Goal: Download file/media

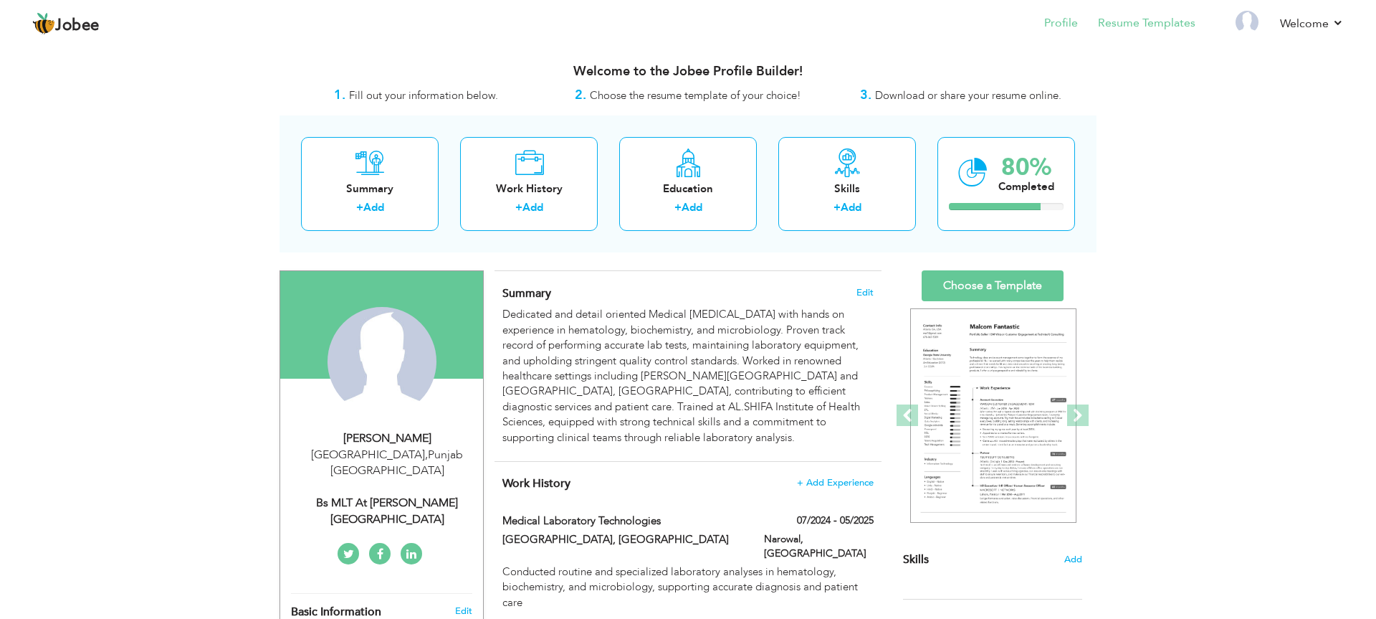
click at [1173, 19] on link "Resume Templates" at bounding box center [1146, 23] width 97 height 16
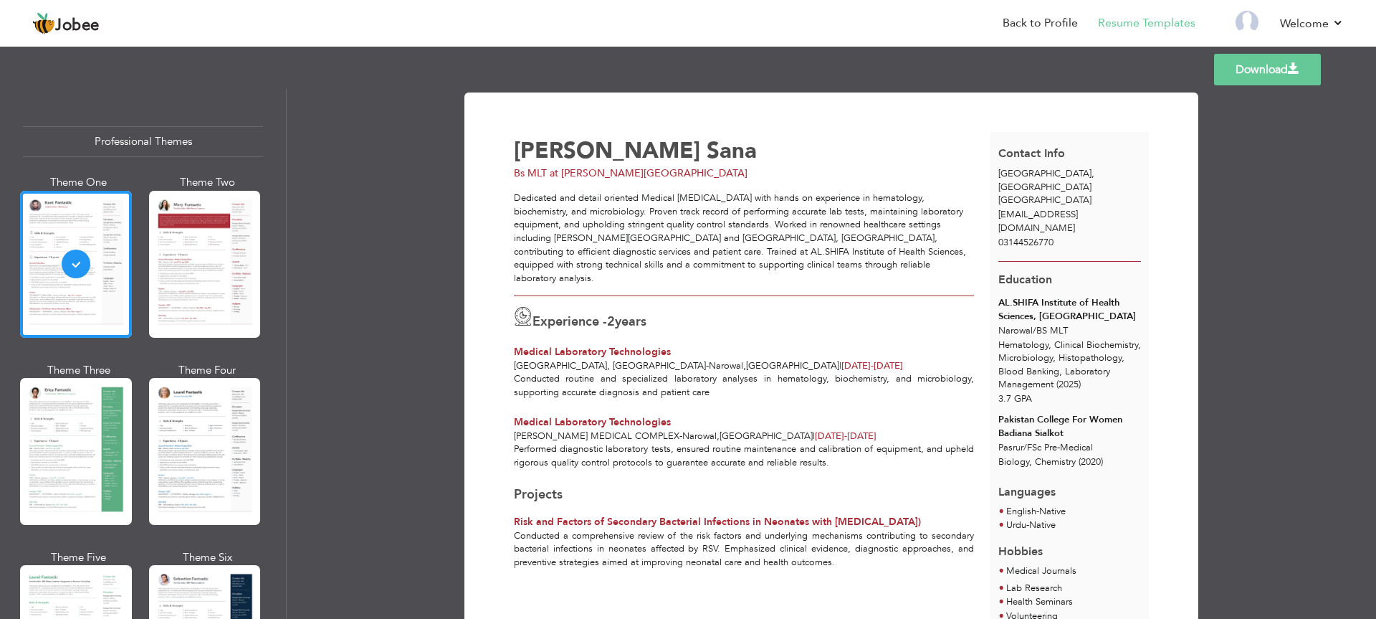
click at [1261, 75] on link "Download" at bounding box center [1267, 70] width 107 height 32
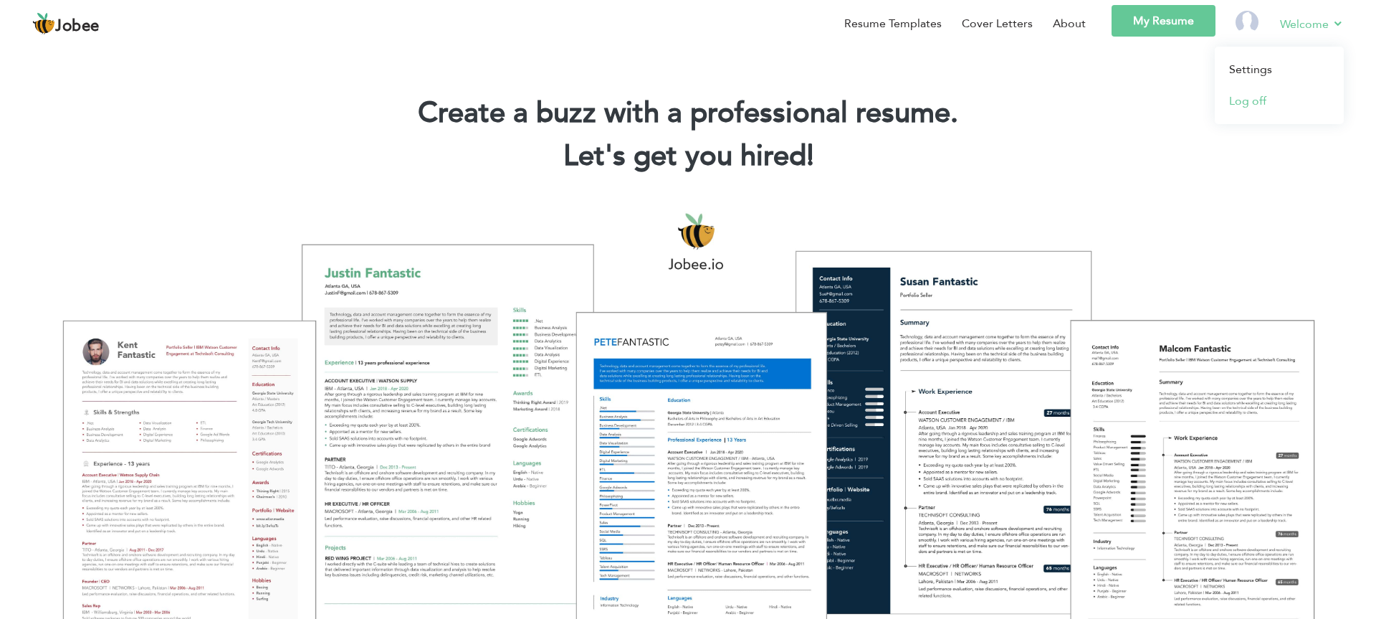
click at [1278, 99] on link "Log off" at bounding box center [1279, 101] width 129 height 32
